Goal: Unclear

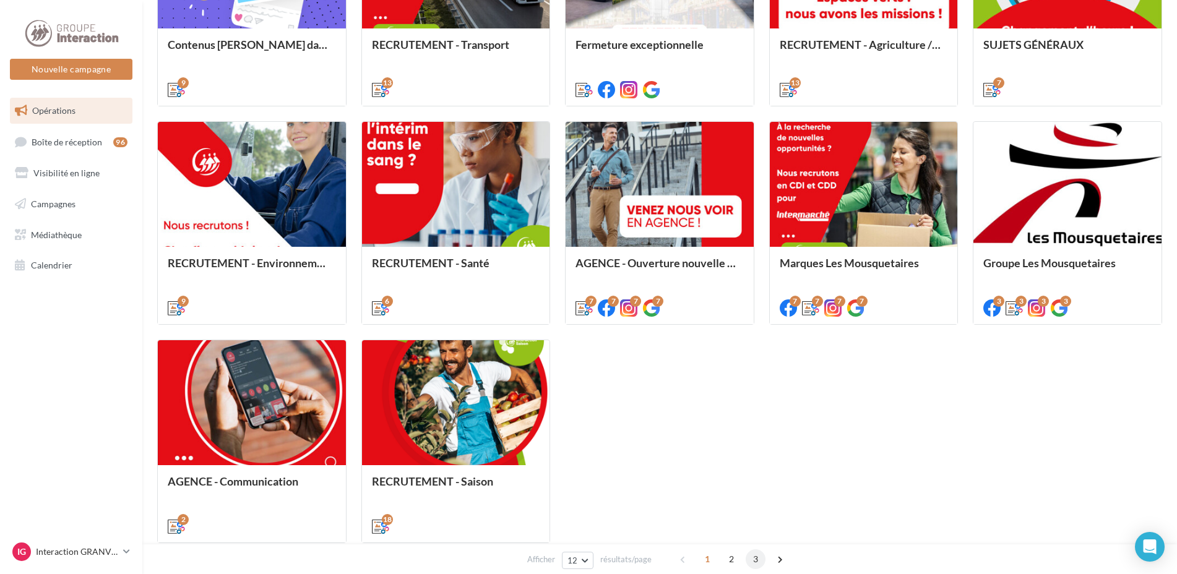
click at [760, 564] on span "3" at bounding box center [756, 559] width 20 height 20
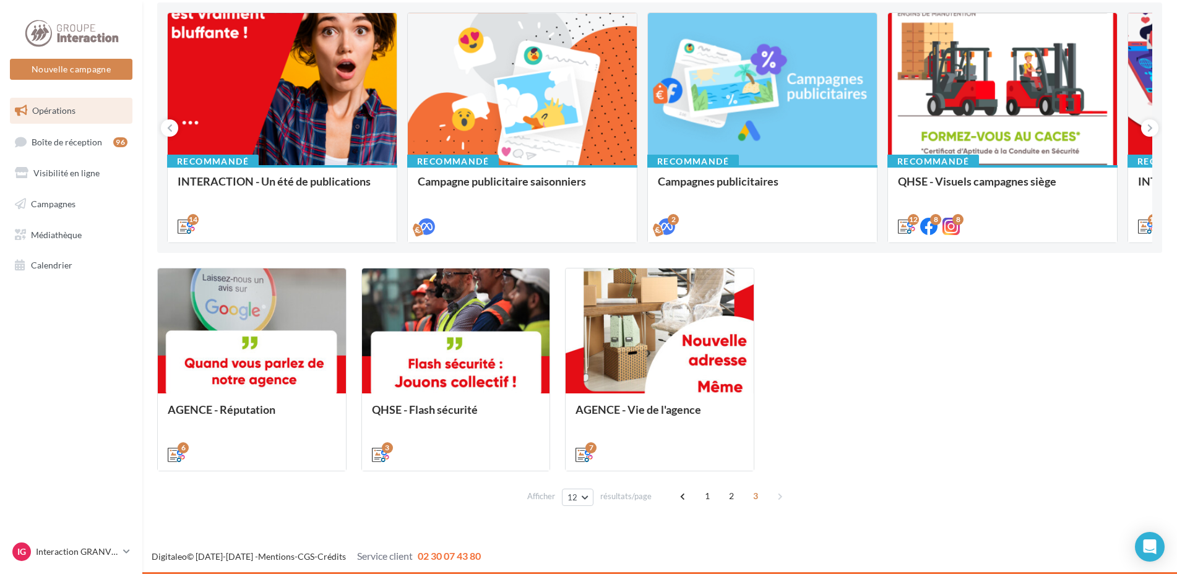
scroll to position [130, 0]
click at [730, 499] on span "2" at bounding box center [731, 496] width 20 height 20
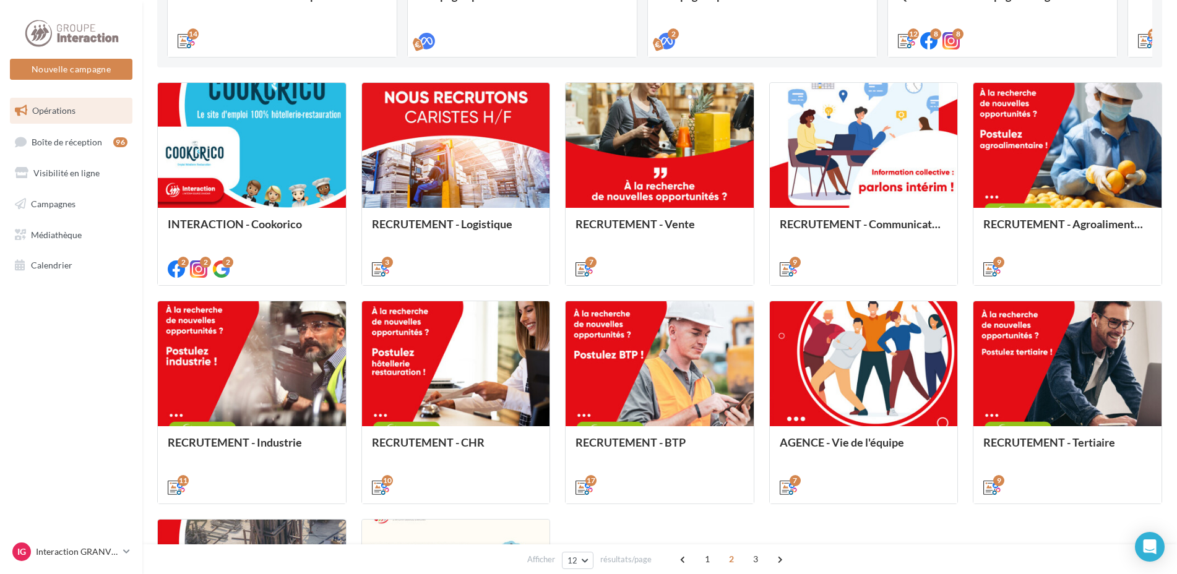
scroll to position [377, 0]
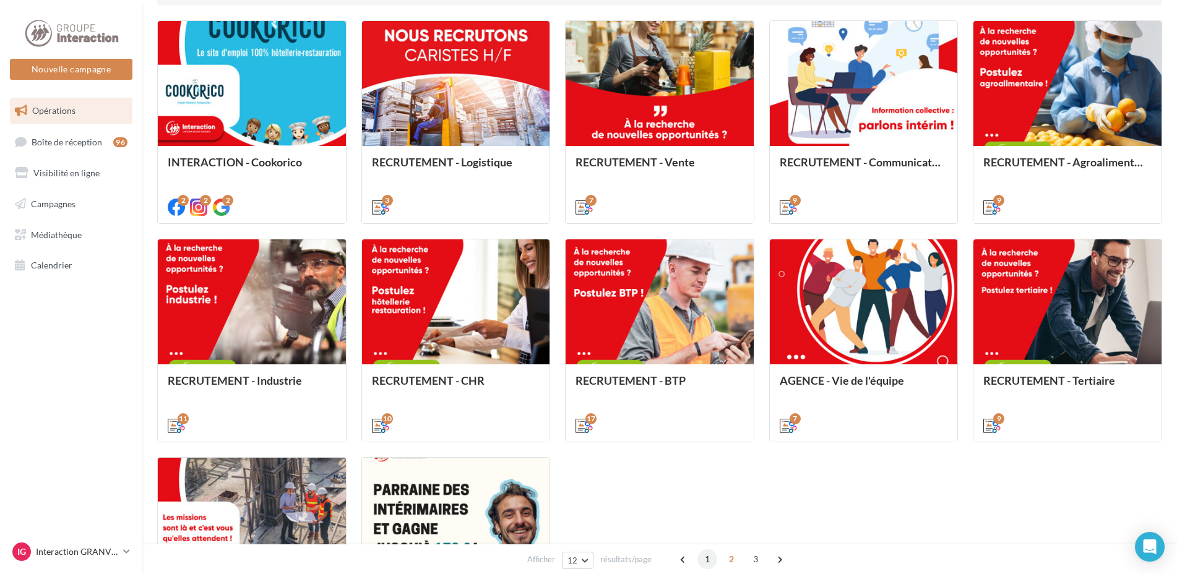
click at [712, 557] on span "1" at bounding box center [707, 559] width 20 height 20
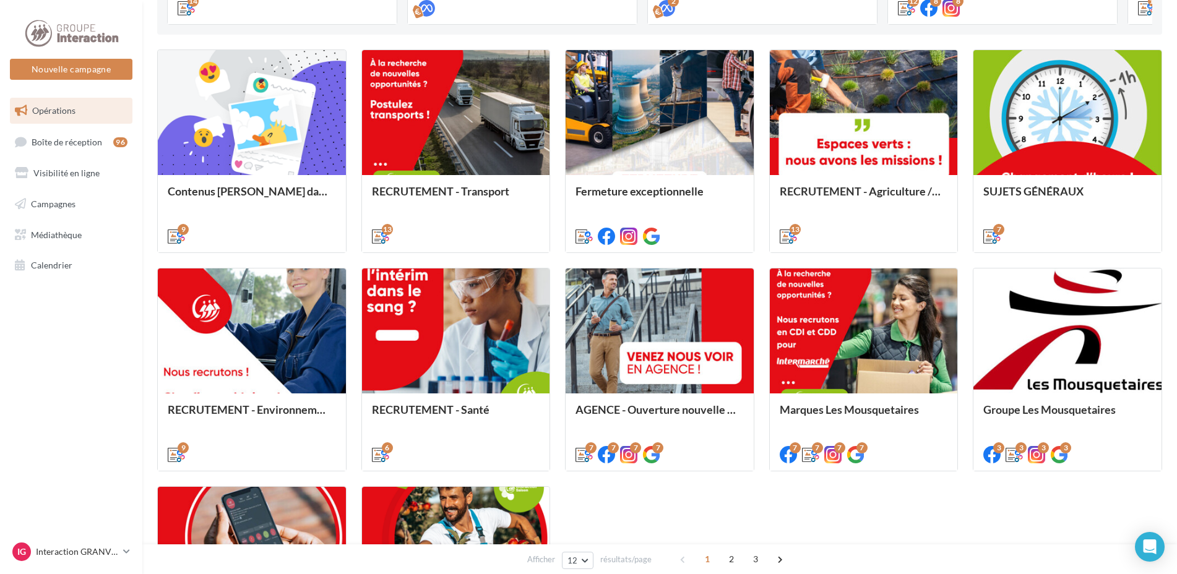
scroll to position [286, 0]
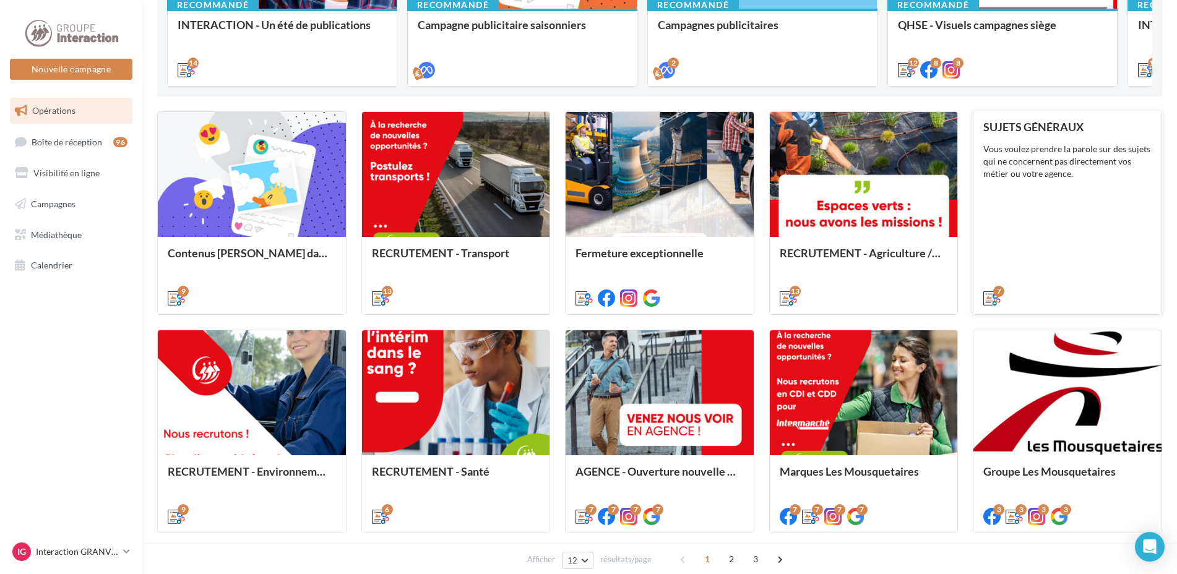
click at [1110, 226] on div "SUJETS GÉNÉRAUX Vous voulez prendre la parole sur des sujets qui ne concernent …" at bounding box center [1067, 212] width 168 height 183
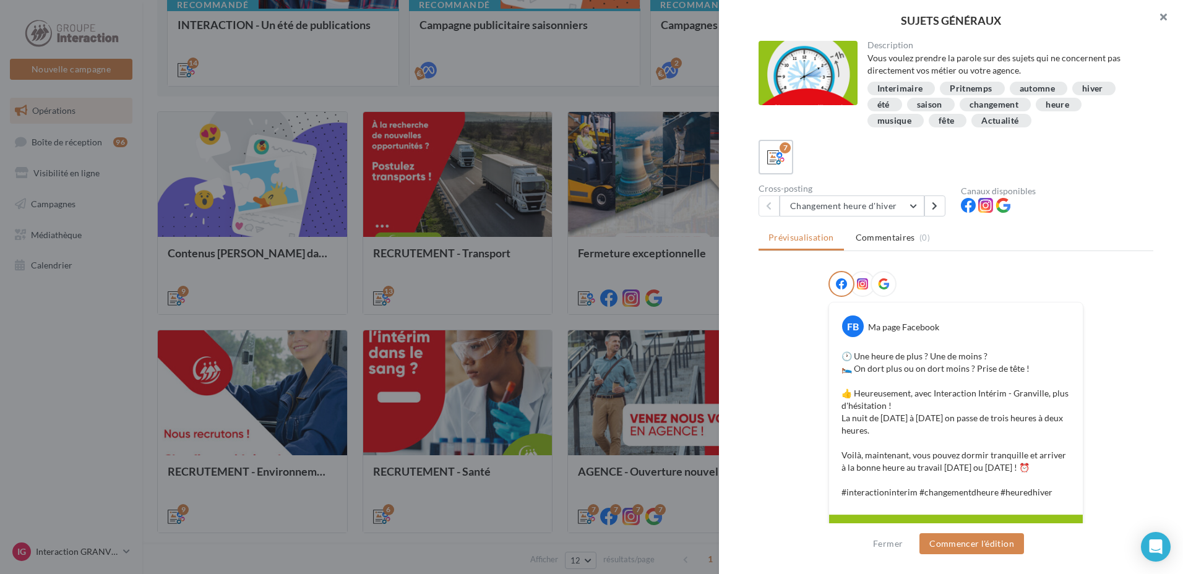
click at [1167, 12] on button "button" at bounding box center [1158, 18] width 49 height 37
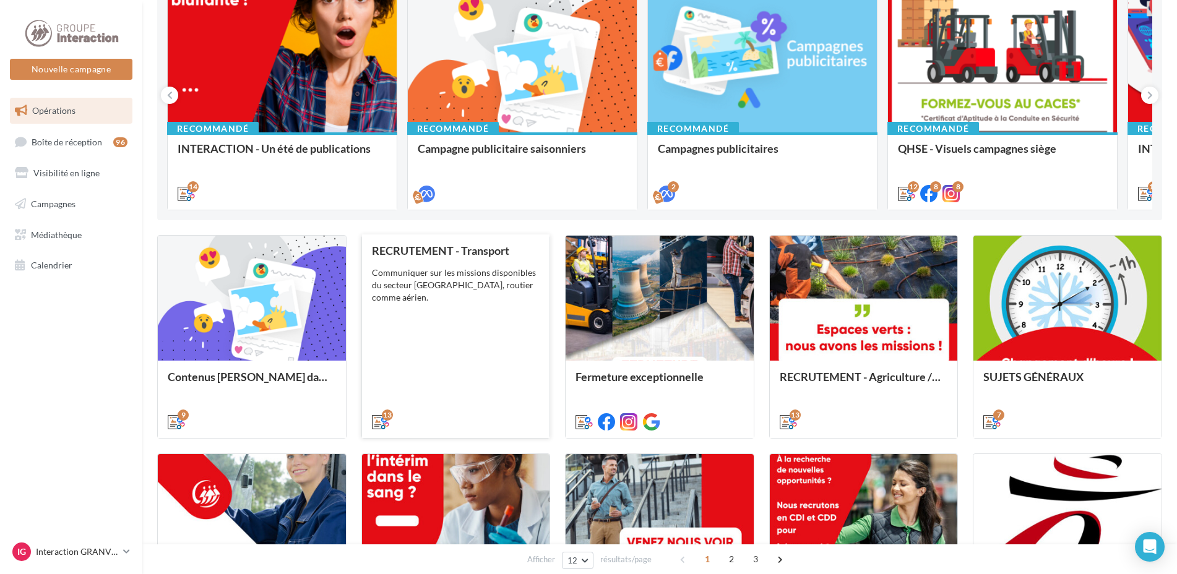
scroll to position [101, 0]
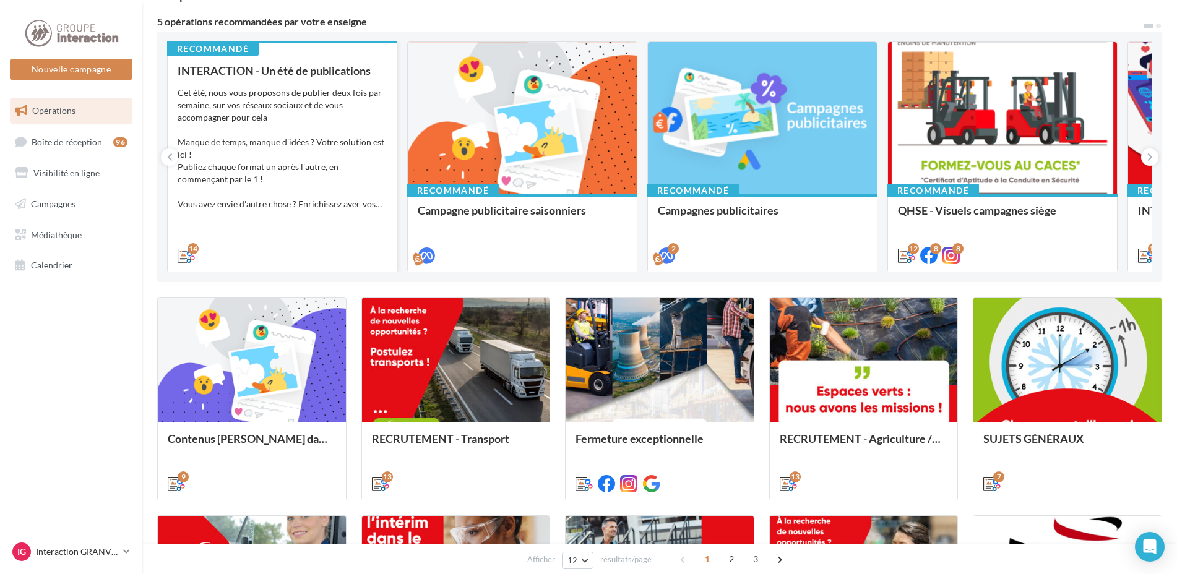
click at [290, 175] on div "Cet été, nous vous proposons de publier deux fois par semaine, sur vos réseaux …" at bounding box center [282, 149] width 209 height 124
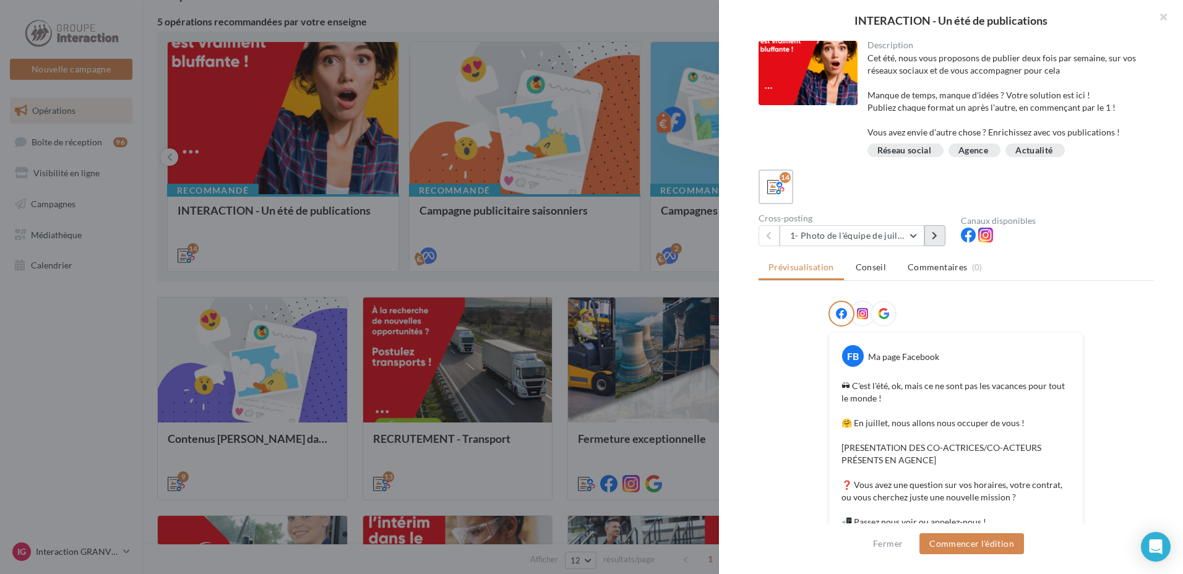
click at [928, 232] on button at bounding box center [934, 235] width 21 height 21
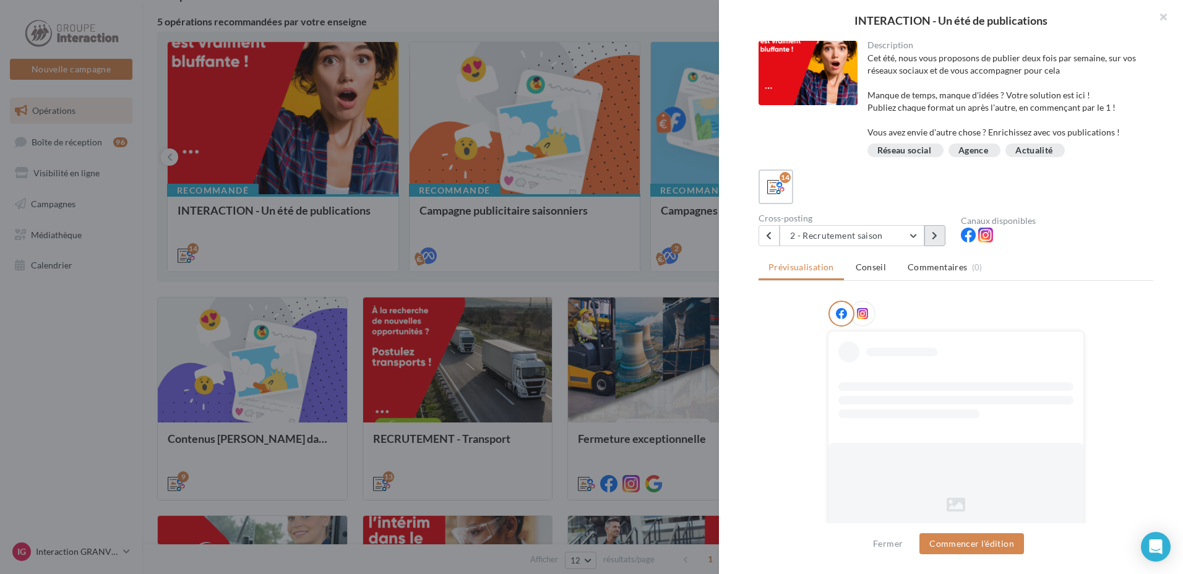
click at [928, 232] on button at bounding box center [934, 235] width 21 height 21
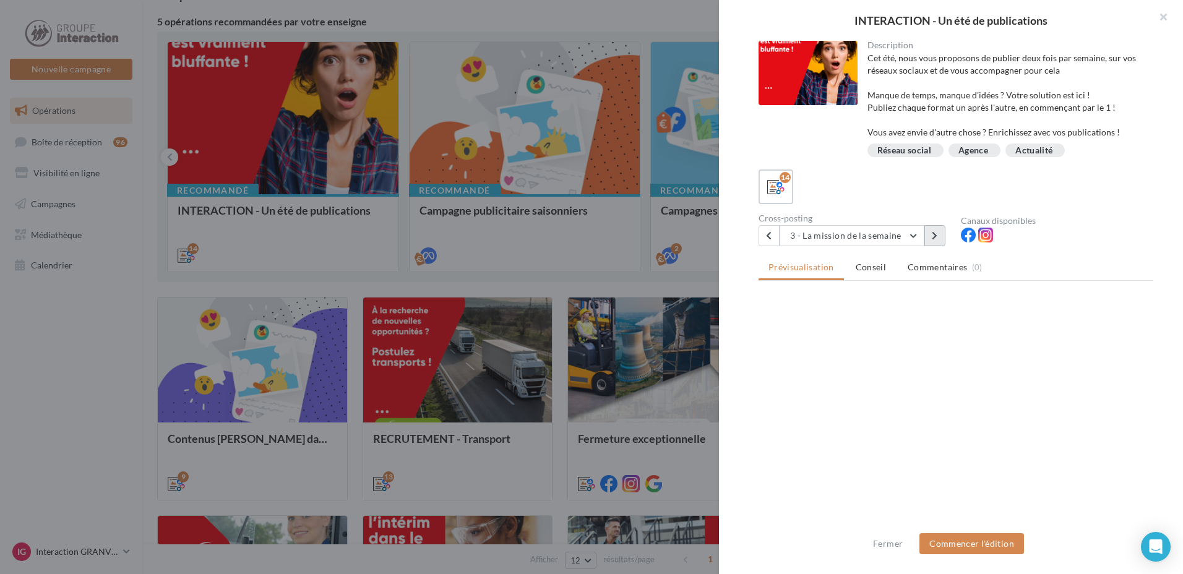
click at [928, 232] on button at bounding box center [934, 235] width 21 height 21
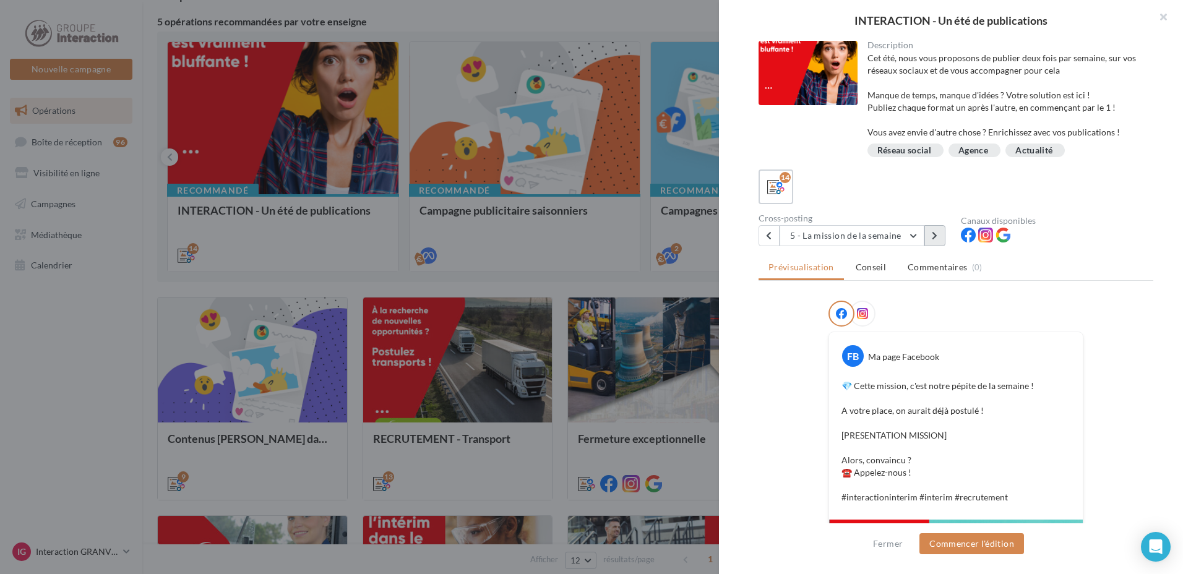
click at [928, 232] on button at bounding box center [934, 235] width 21 height 21
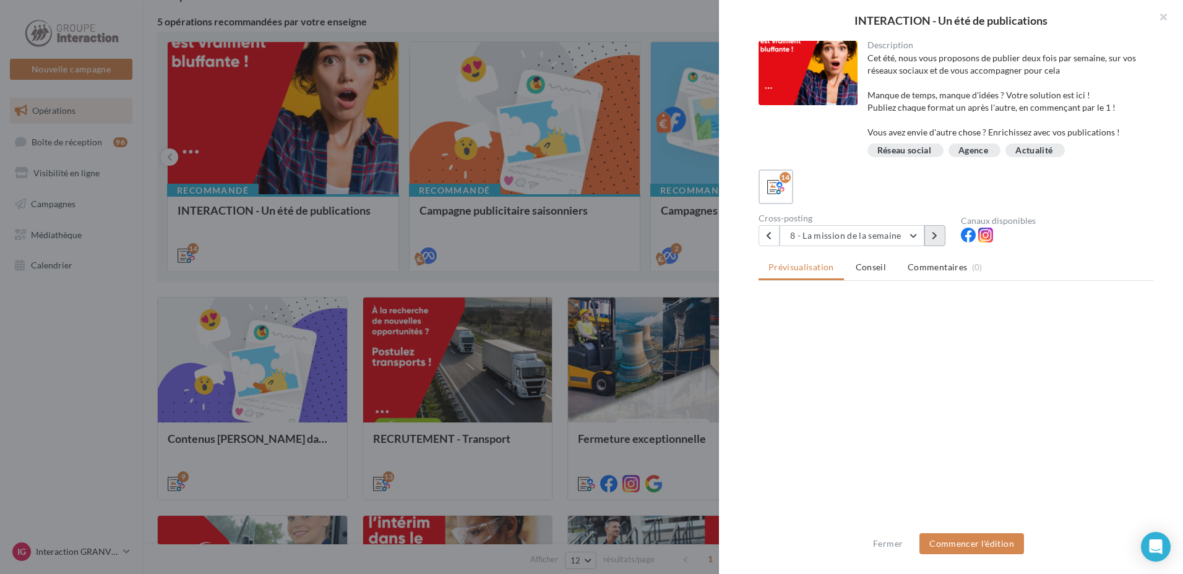
click at [928, 232] on button at bounding box center [934, 235] width 21 height 21
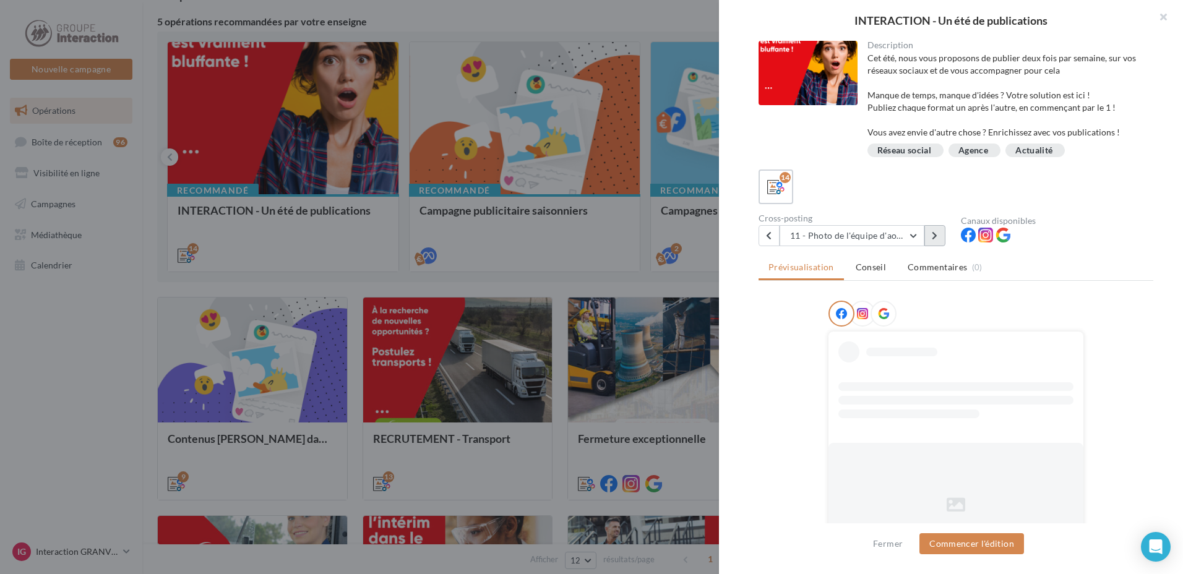
click at [928, 232] on button at bounding box center [934, 235] width 21 height 21
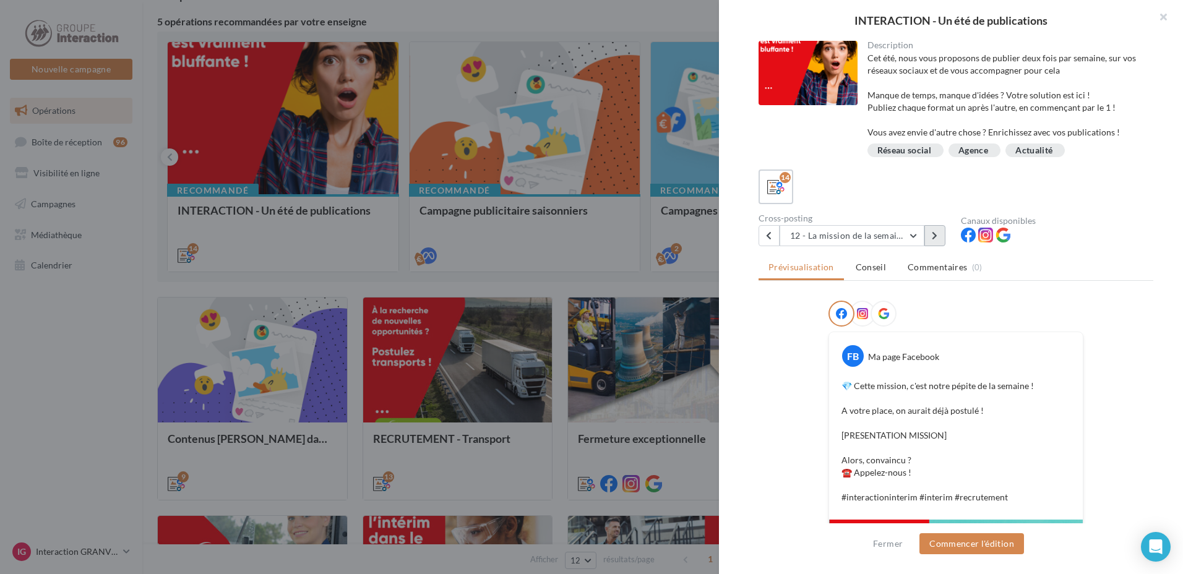
click at [928, 232] on button at bounding box center [934, 235] width 21 height 21
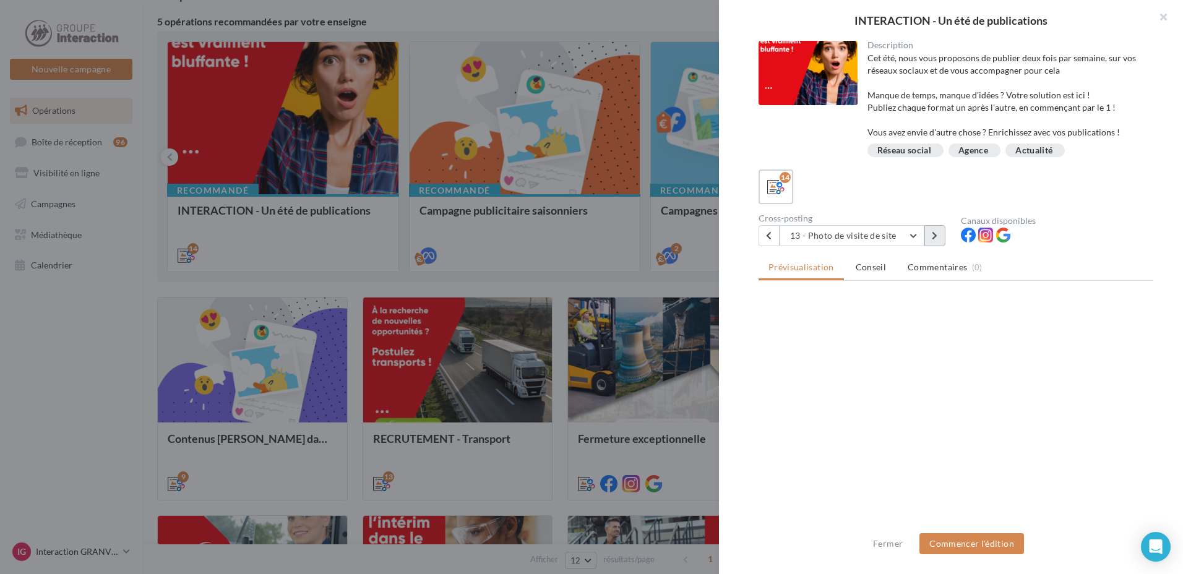
click at [928, 232] on button at bounding box center [934, 235] width 21 height 21
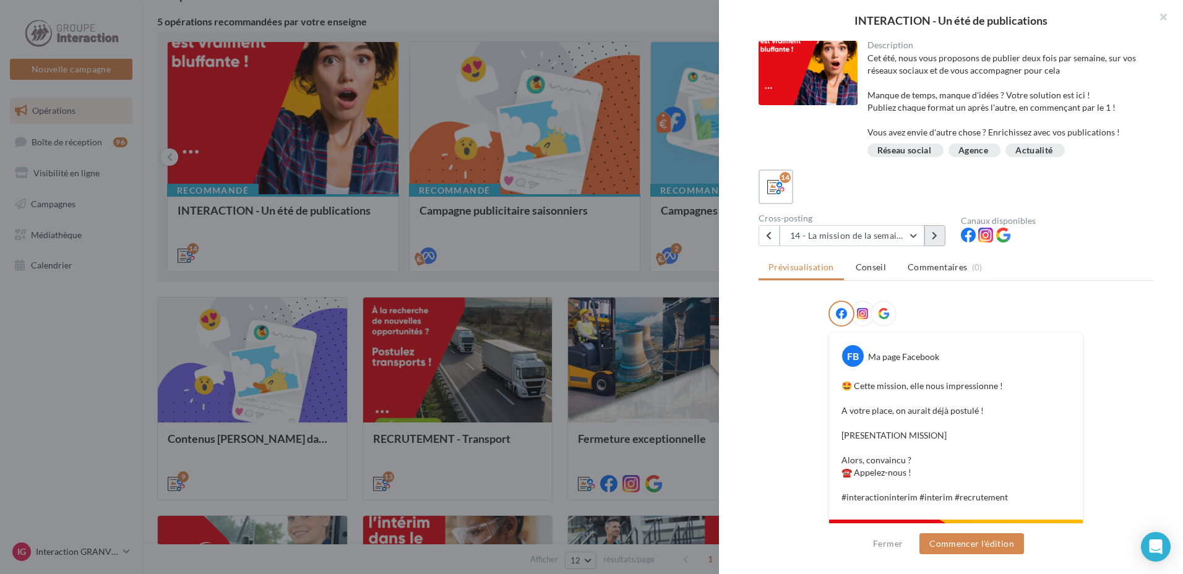
click at [928, 232] on button at bounding box center [934, 235] width 21 height 21
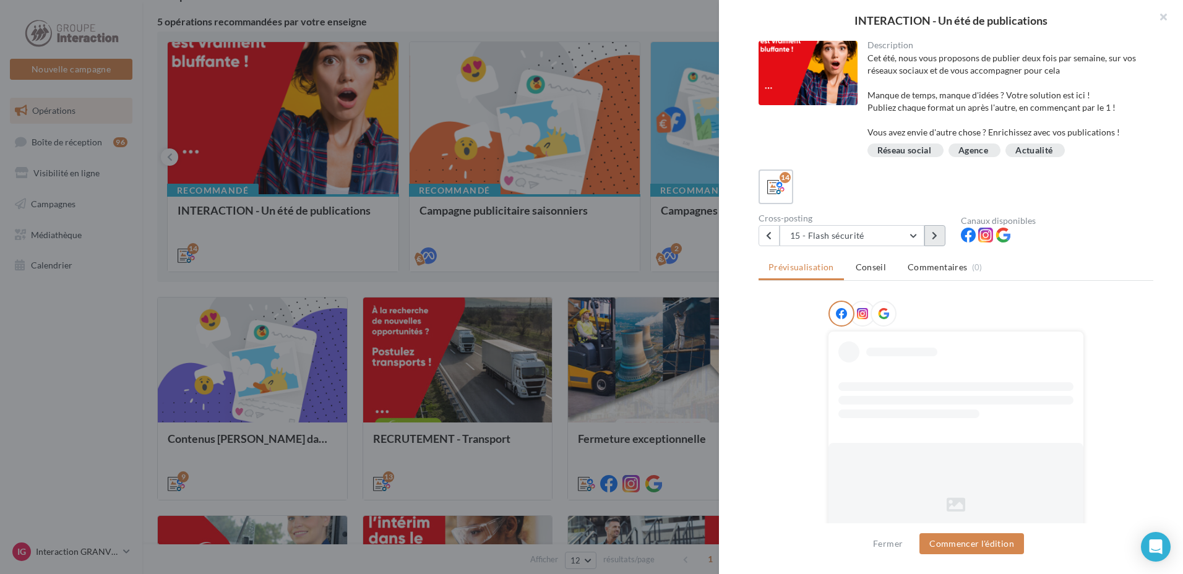
click at [928, 232] on button at bounding box center [934, 235] width 21 height 21
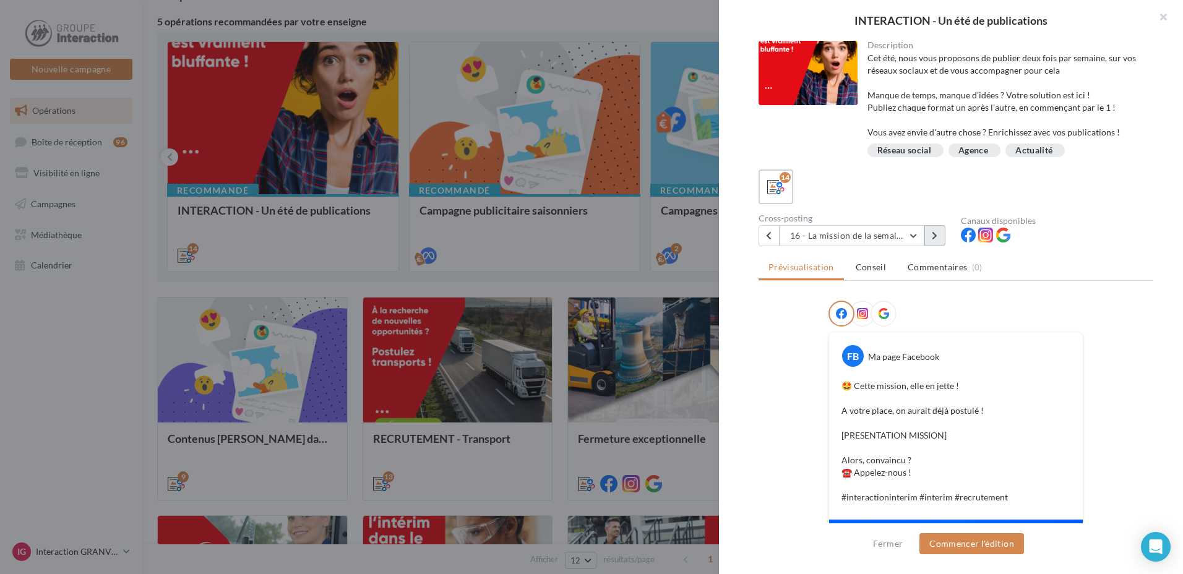
click at [928, 232] on button at bounding box center [934, 235] width 21 height 21
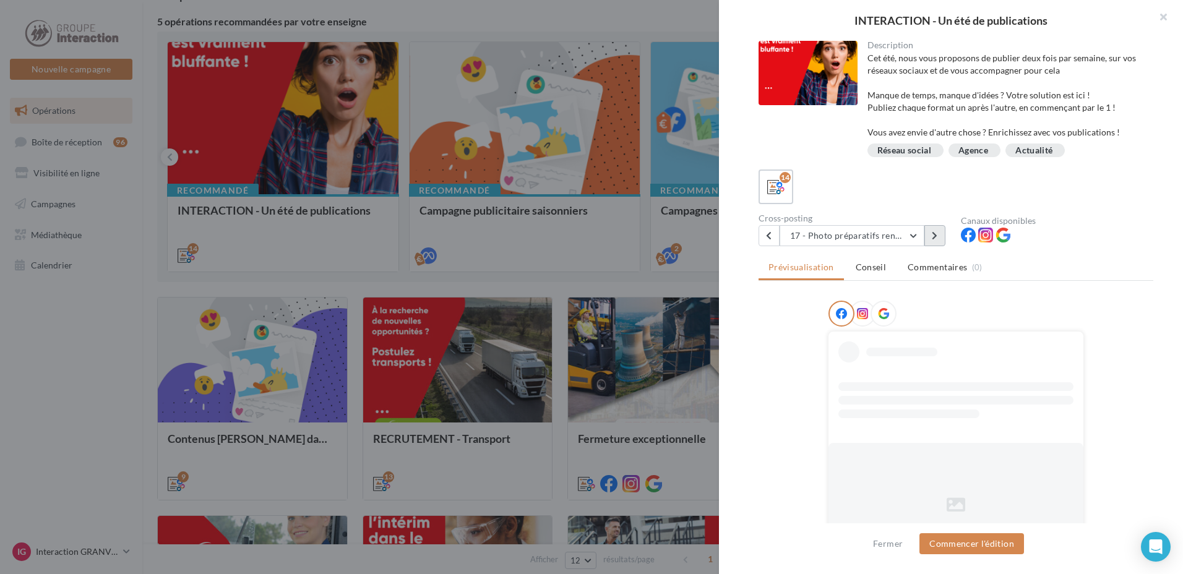
click at [928, 232] on button at bounding box center [934, 235] width 21 height 21
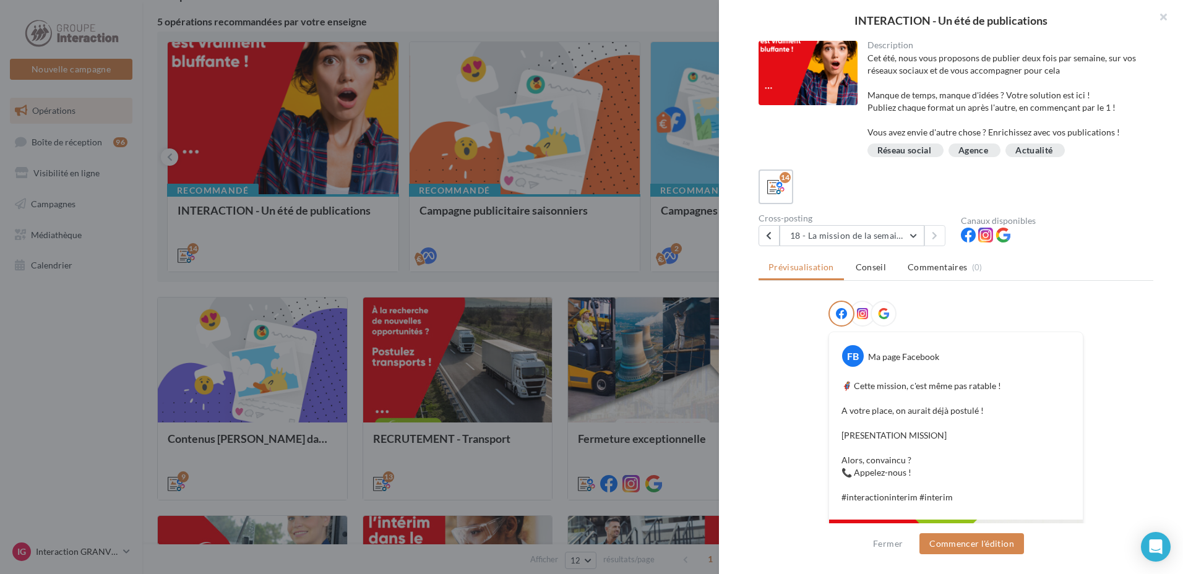
drag, startPoint x: 1168, startPoint y: 13, endPoint x: 950, endPoint y: 1, distance: 218.8
click at [1167, 14] on button "button" at bounding box center [1158, 18] width 49 height 37
